Goal: Task Accomplishment & Management: Complete application form

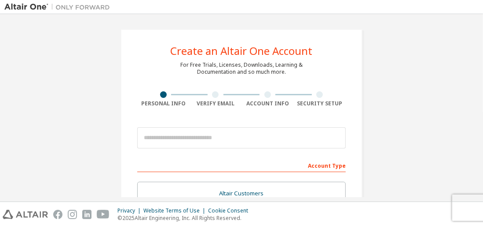
scroll to position [40, 0]
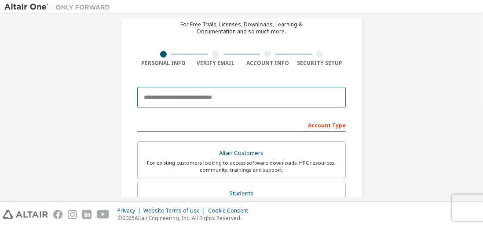
click at [180, 104] on input "email" at bounding box center [241, 97] width 208 height 21
paste input "**********"
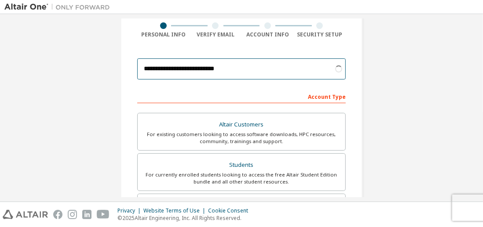
scroll to position [69, 0]
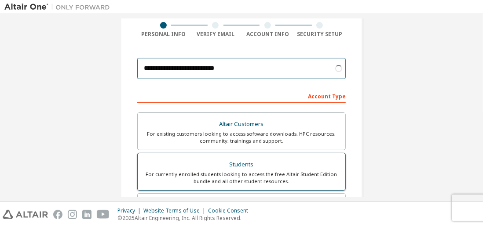
type input "**********"
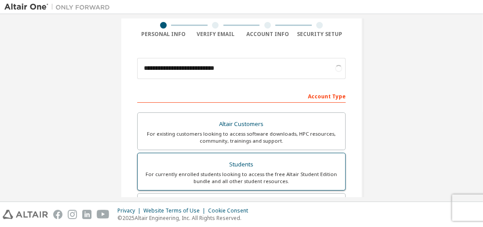
click at [279, 172] on div "For currently enrolled students looking to access the free Altair Student Editi…" at bounding box center [241, 178] width 197 height 14
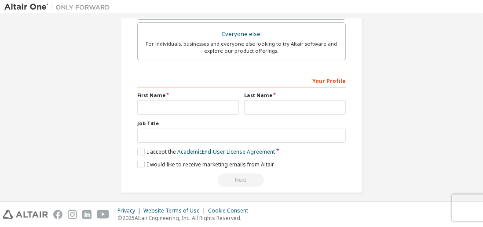
scroll to position [283, 0]
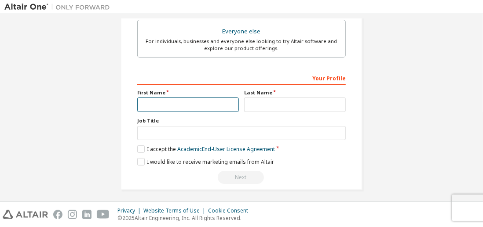
click at [148, 101] on input "text" at bounding box center [188, 105] width 102 height 15
type input "*******"
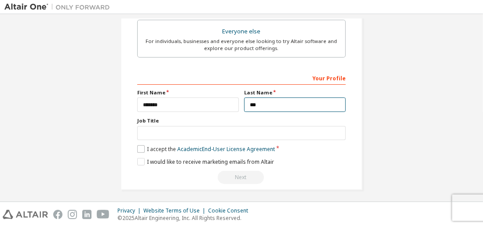
type input "***"
click at [137, 146] on label "I accept the Academic End-User License Agreement" at bounding box center [206, 149] width 138 height 7
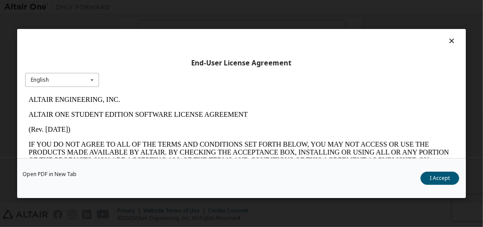
scroll to position [0, 0]
click at [61, 79] on div "English English" at bounding box center [62, 80] width 74 height 15
drag, startPoint x: 60, startPoint y: 87, endPoint x: 70, endPoint y: 3, distance: 85.0
click at [60, 87] on div "English" at bounding box center [62, 94] width 73 height 14
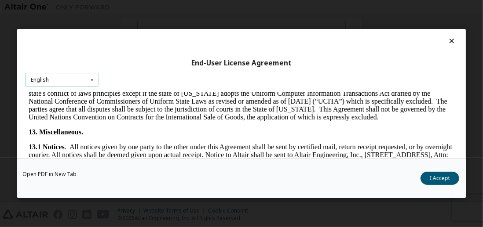
scroll to position [1568, 0]
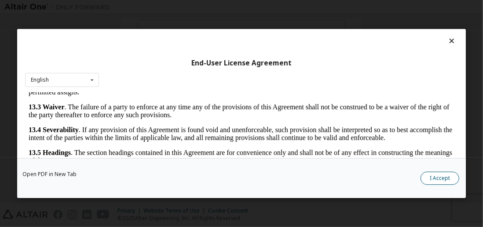
click at [440, 176] on button "I Accept" at bounding box center [439, 178] width 39 height 13
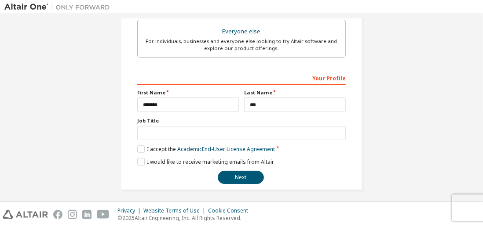
click at [334, 160] on div "I would like to receive marketing emails from Altair" at bounding box center [241, 161] width 208 height 7
click at [250, 176] on button "Next" at bounding box center [241, 177] width 46 height 13
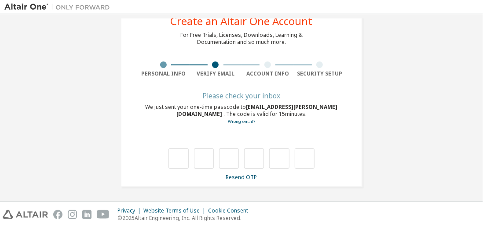
type input "*"
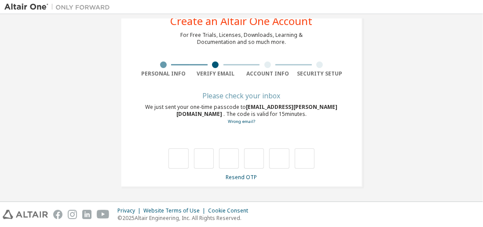
type input "*"
